Goal: Use online tool/utility

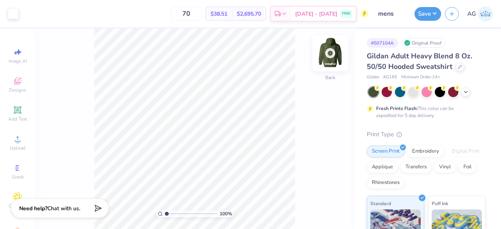
click at [331, 50] on img at bounding box center [330, 53] width 31 height 31
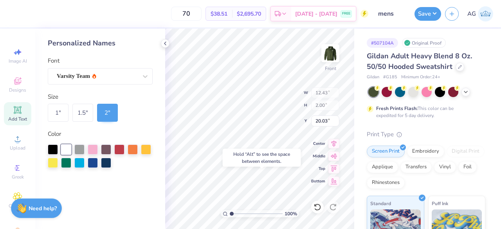
type input "20.03"
type input "8.88"
type input "18.82"
type input "9.95"
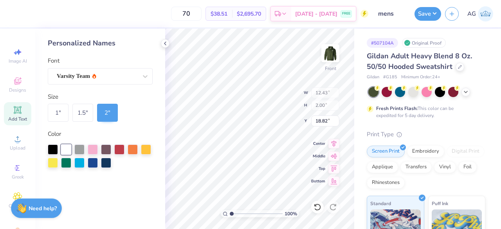
type input "6.00"
type input "8.92"
type input "20.14"
type input "6.00"
type input "18.98"
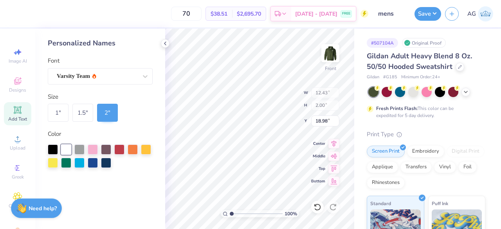
type input "19.59"
type input "19.86"
